Goal: Task Accomplishment & Management: Complete application form

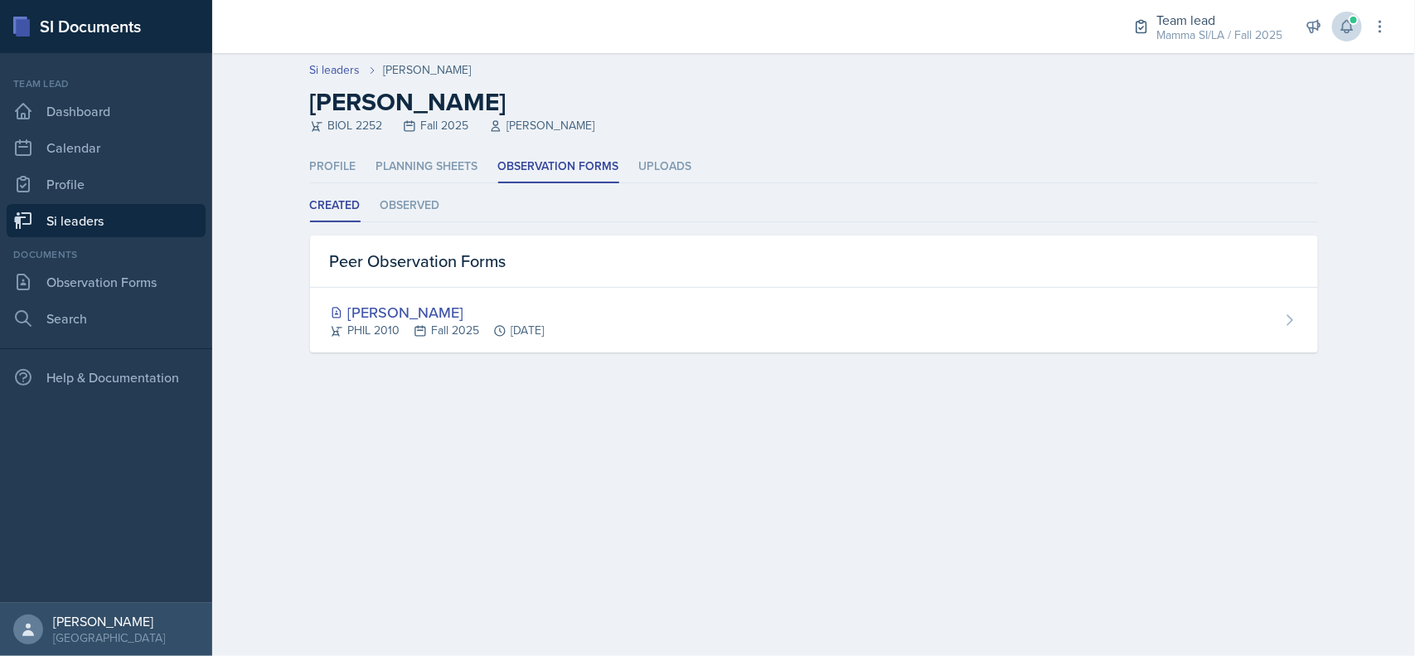
click at [1347, 27] on icon at bounding box center [1347, 26] width 17 height 17
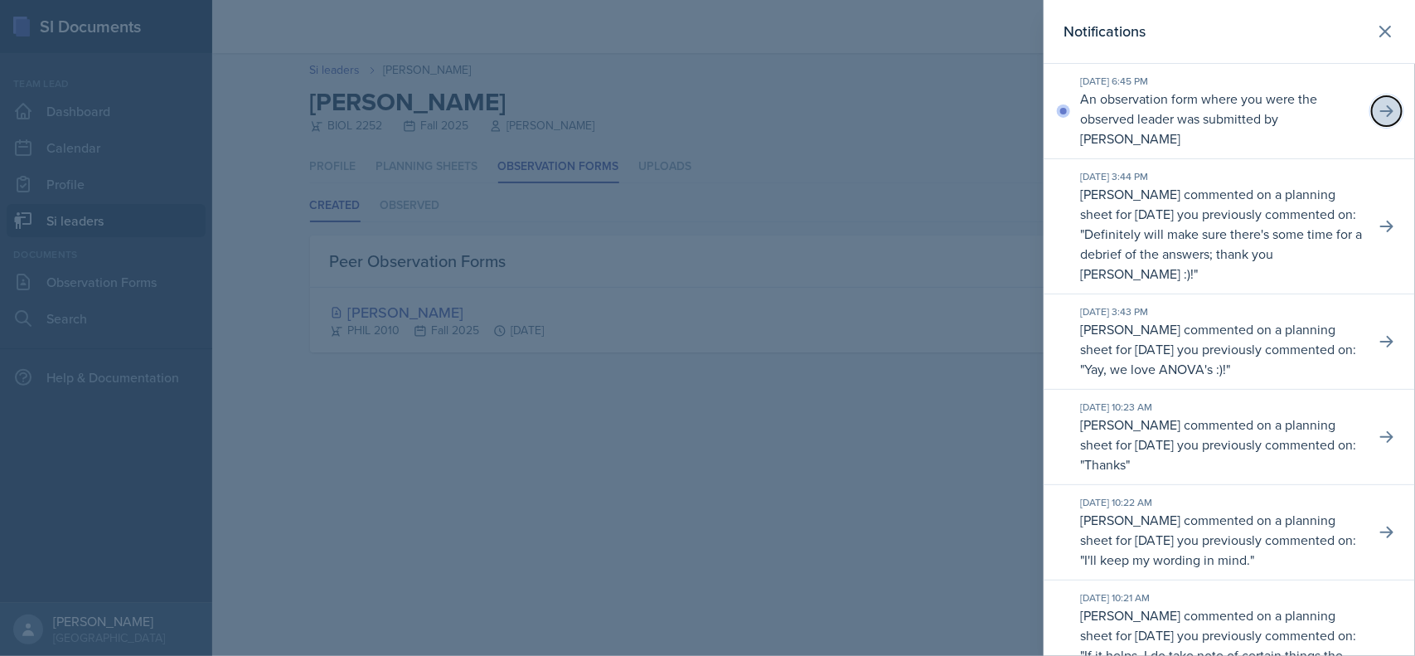
click at [1378, 109] on icon at bounding box center [1386, 111] width 17 height 17
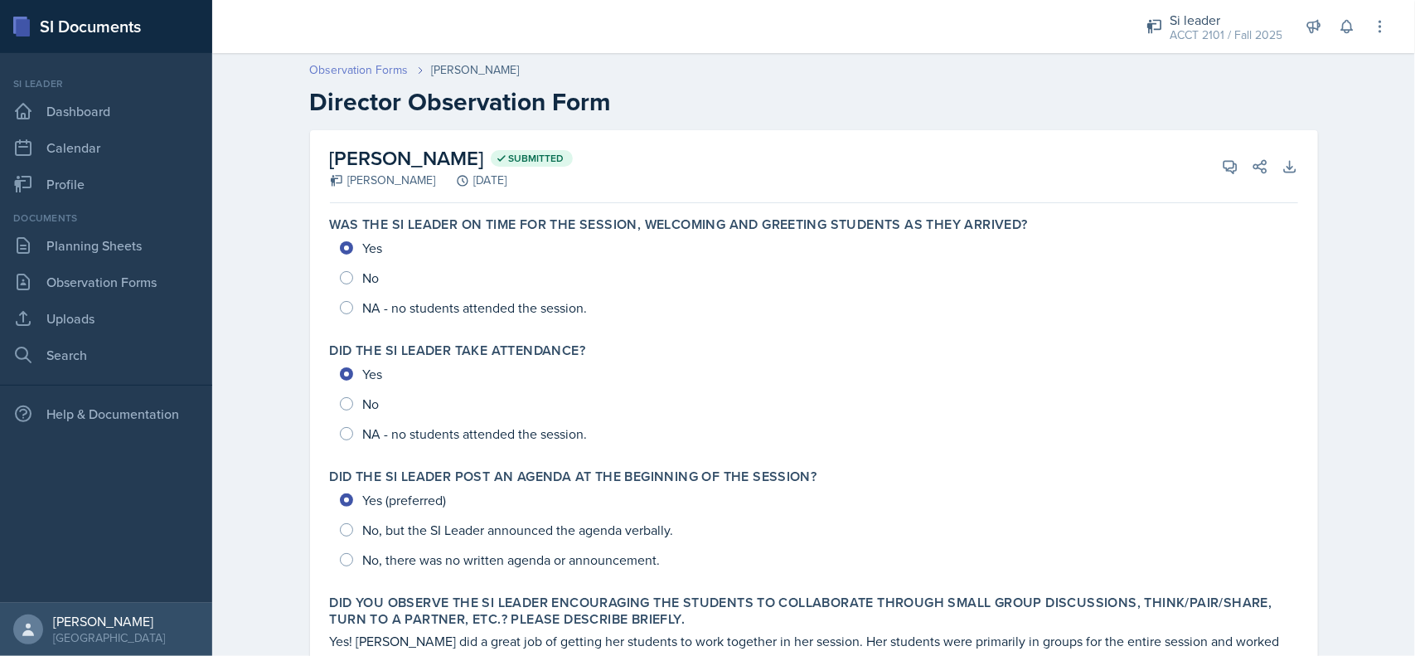
click at [359, 67] on link "Observation Forms" at bounding box center [359, 69] width 99 height 17
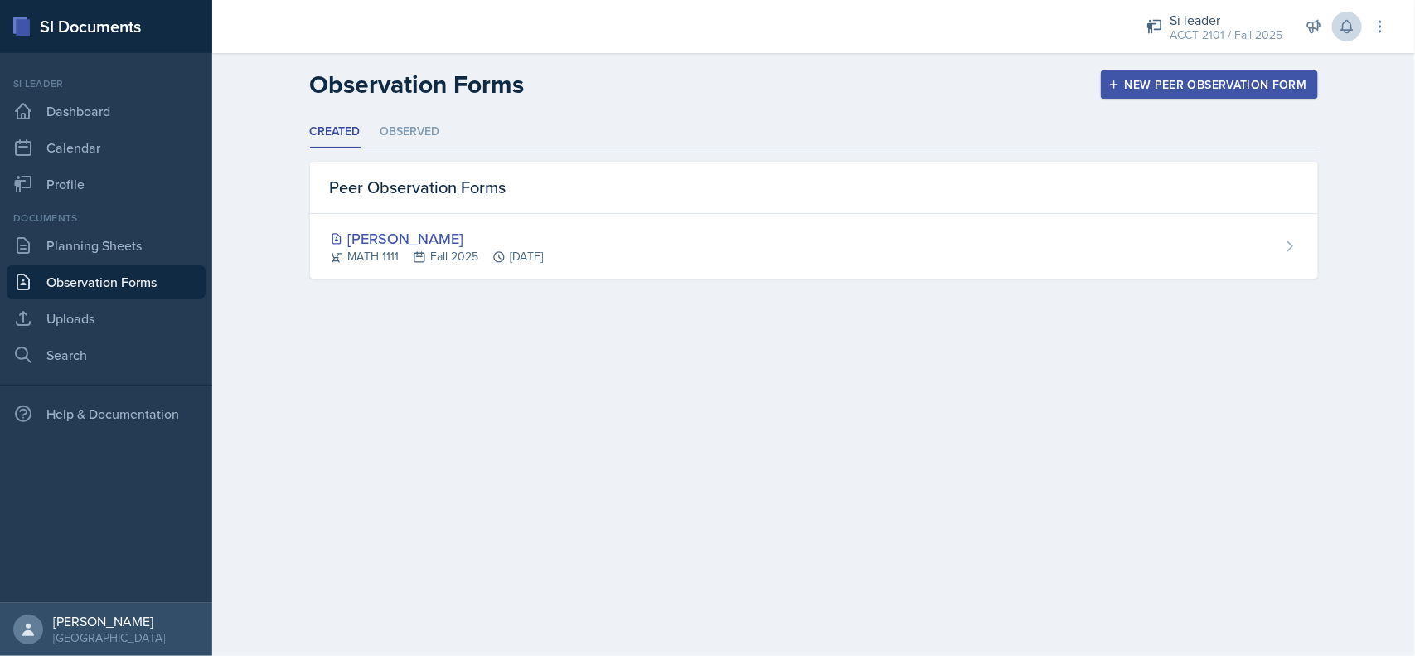
click at [1351, 22] on icon at bounding box center [1347, 26] width 17 height 17
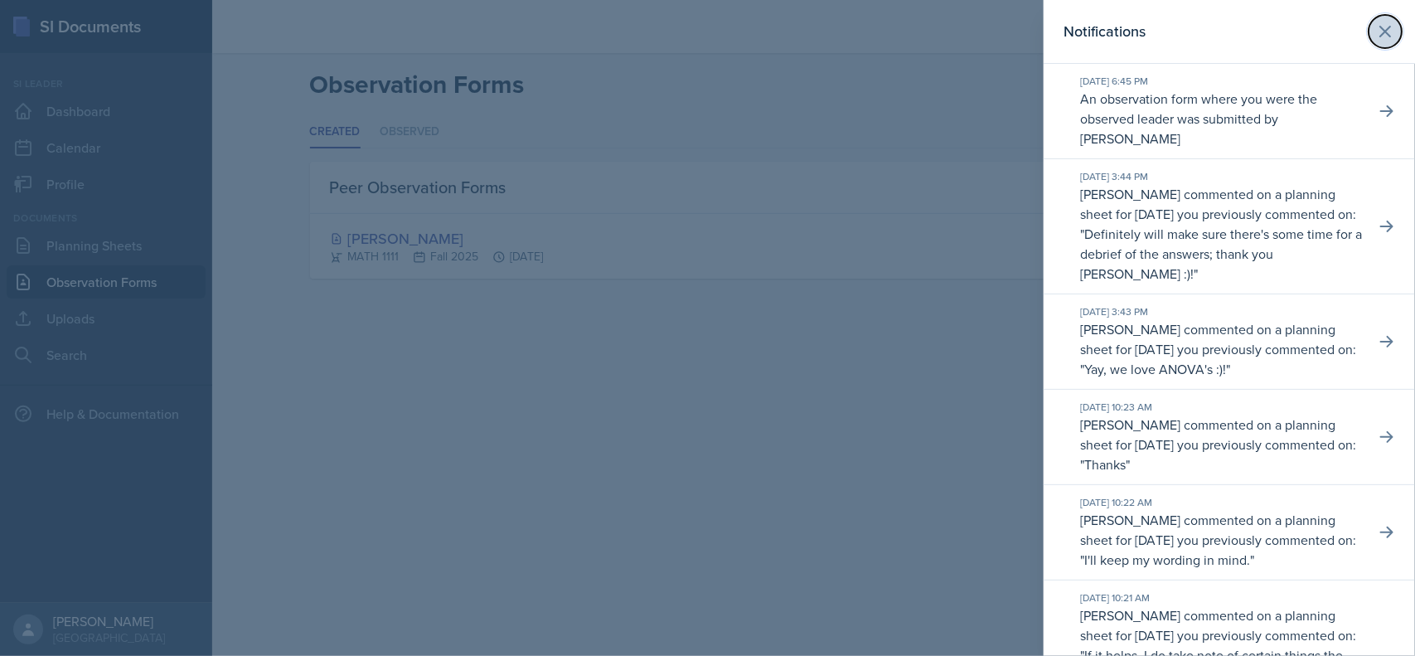
click at [1376, 36] on icon at bounding box center [1385, 32] width 20 height 20
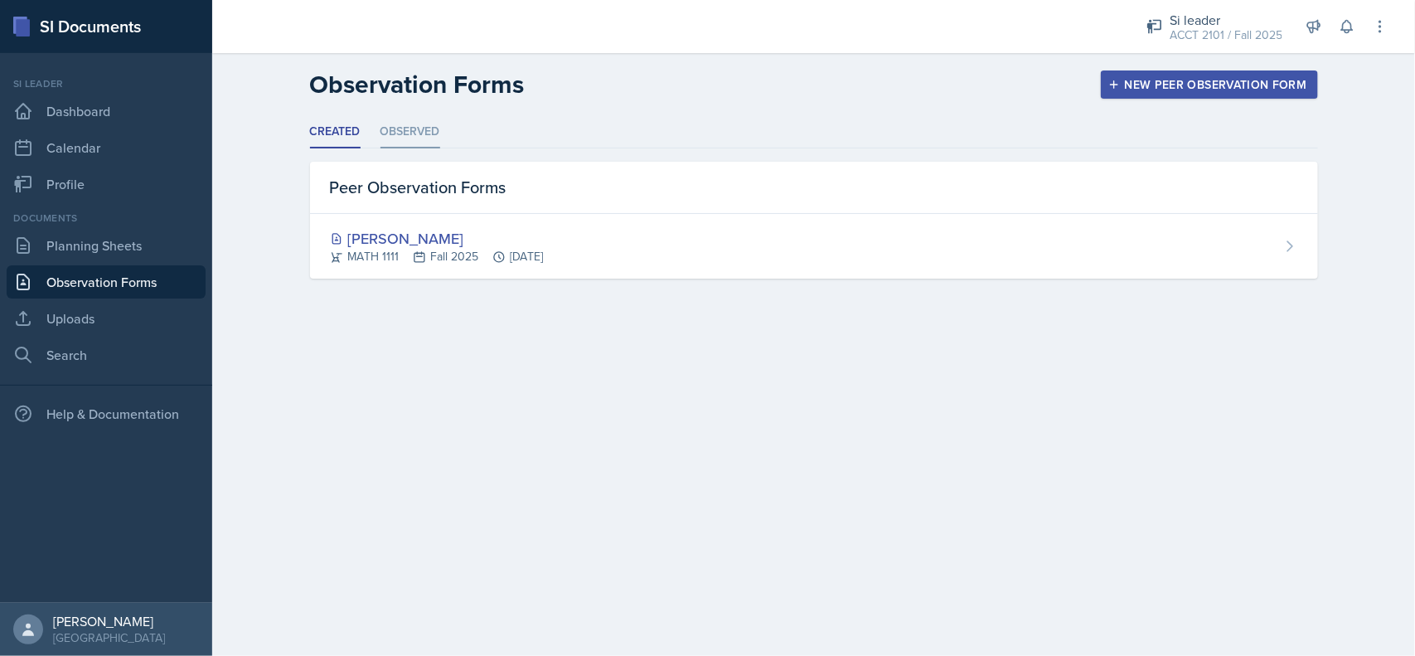
click at [433, 131] on li "Observed" at bounding box center [410, 132] width 60 height 32
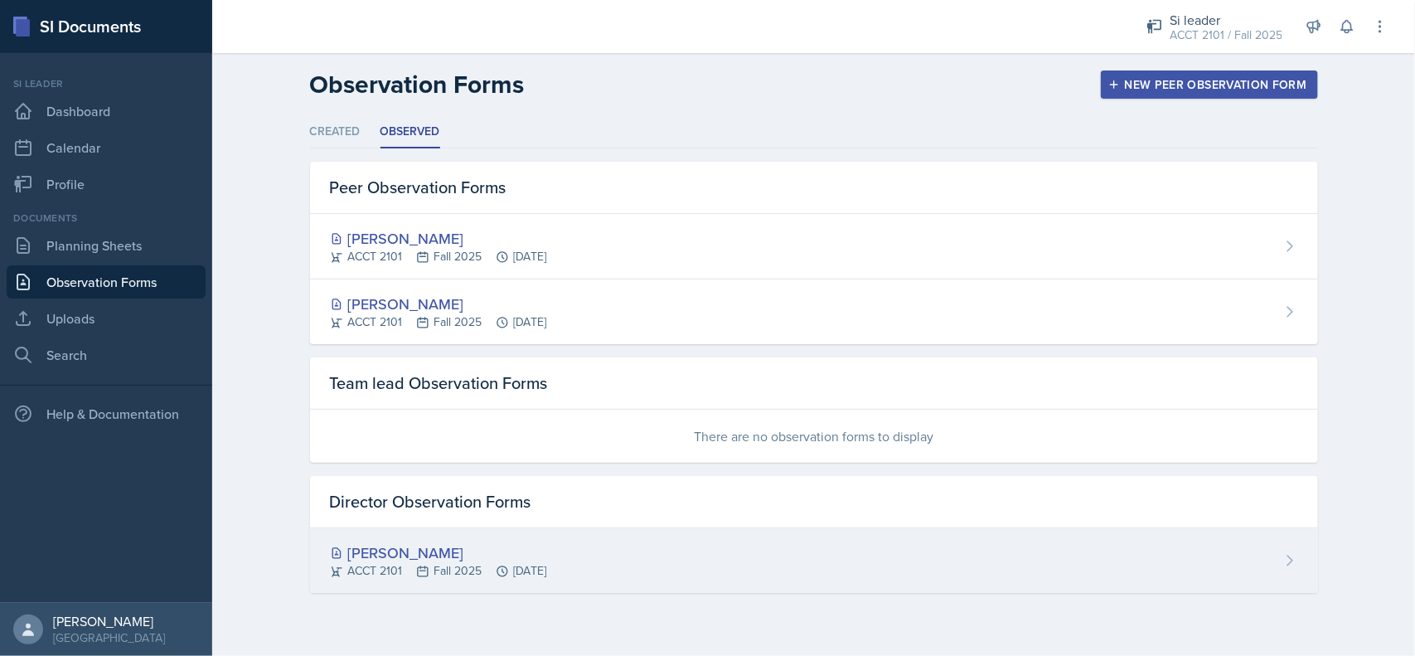
click at [827, 566] on div "[PERSON_NAME] ACCT 2101 Fall 2025 [DATE]" at bounding box center [814, 560] width 1008 height 65
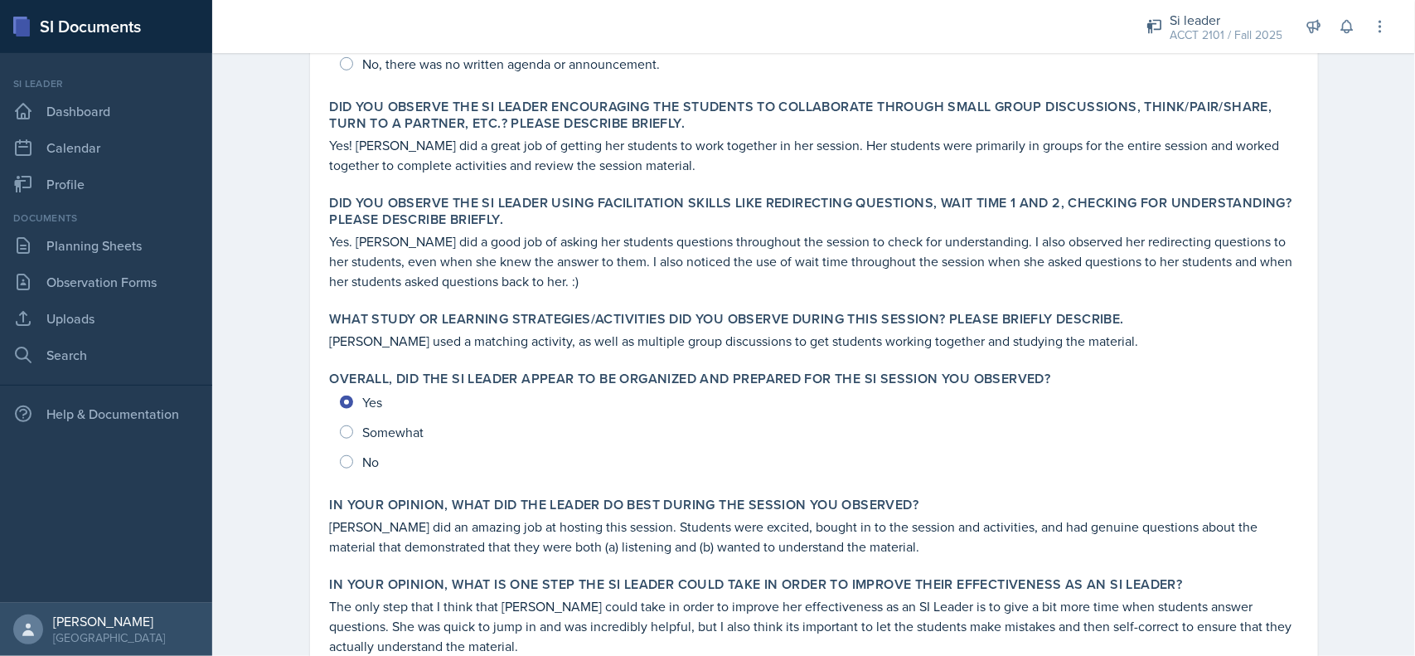
scroll to position [494, 0]
click at [929, 429] on div "Yes Somewhat No" at bounding box center [814, 434] width 968 height 90
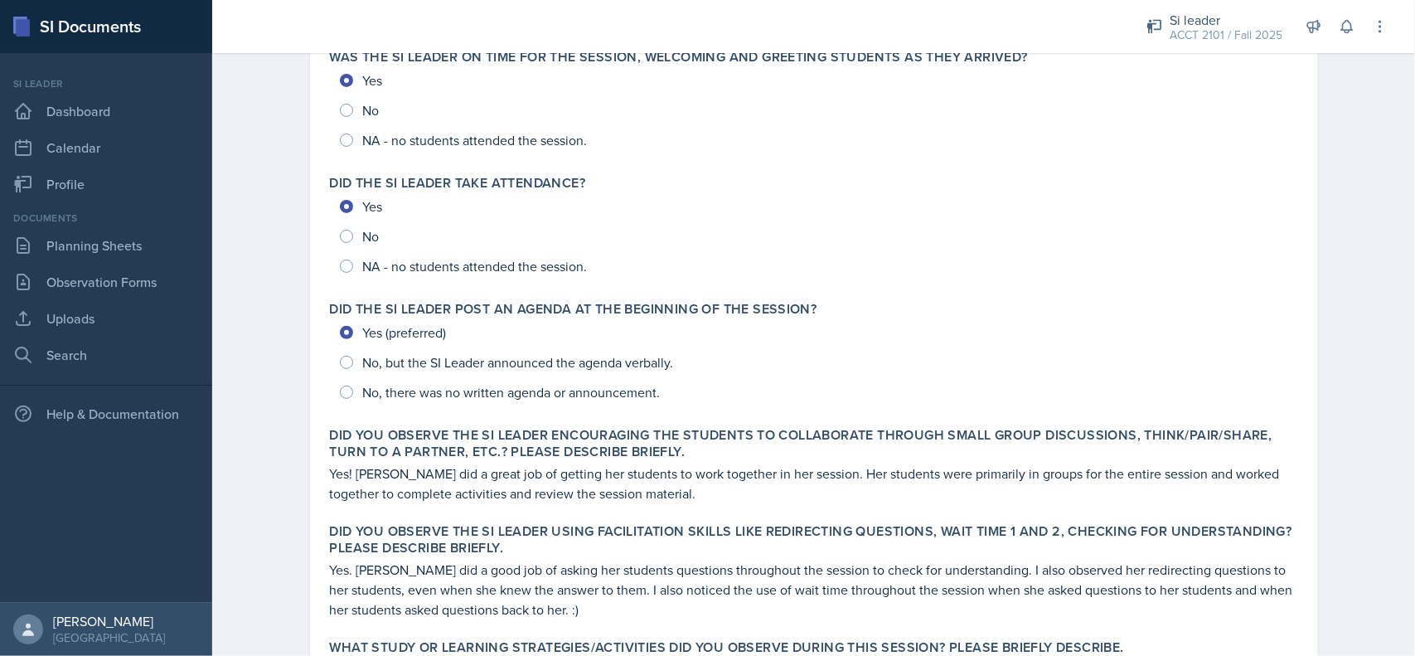
scroll to position [0, 0]
